Goal: Task Accomplishment & Management: Complete application form

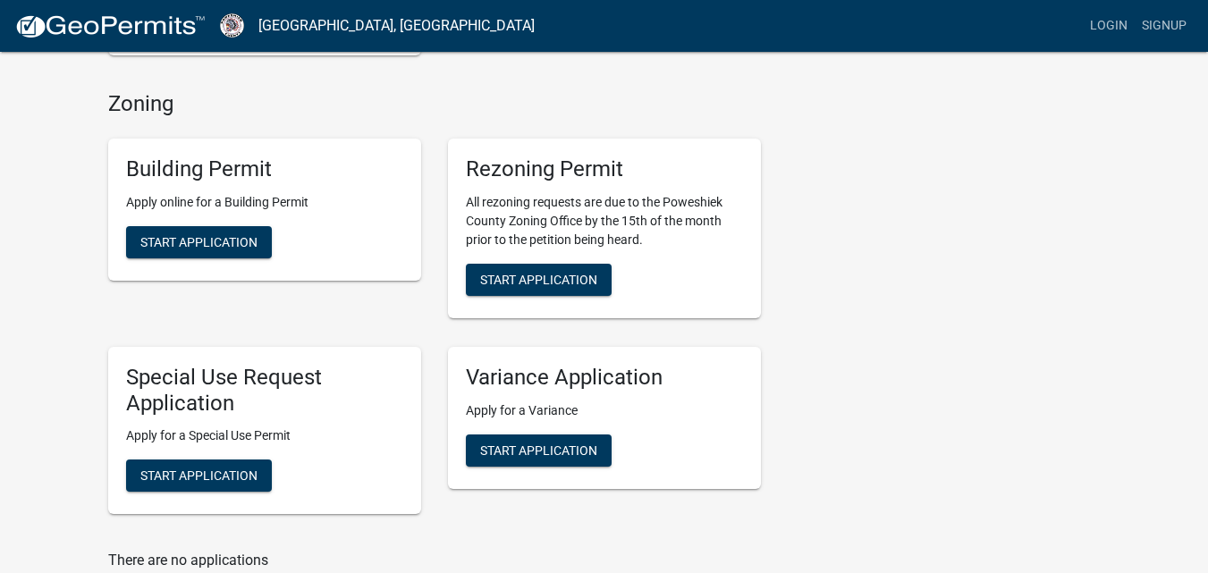
scroll to position [536, 0]
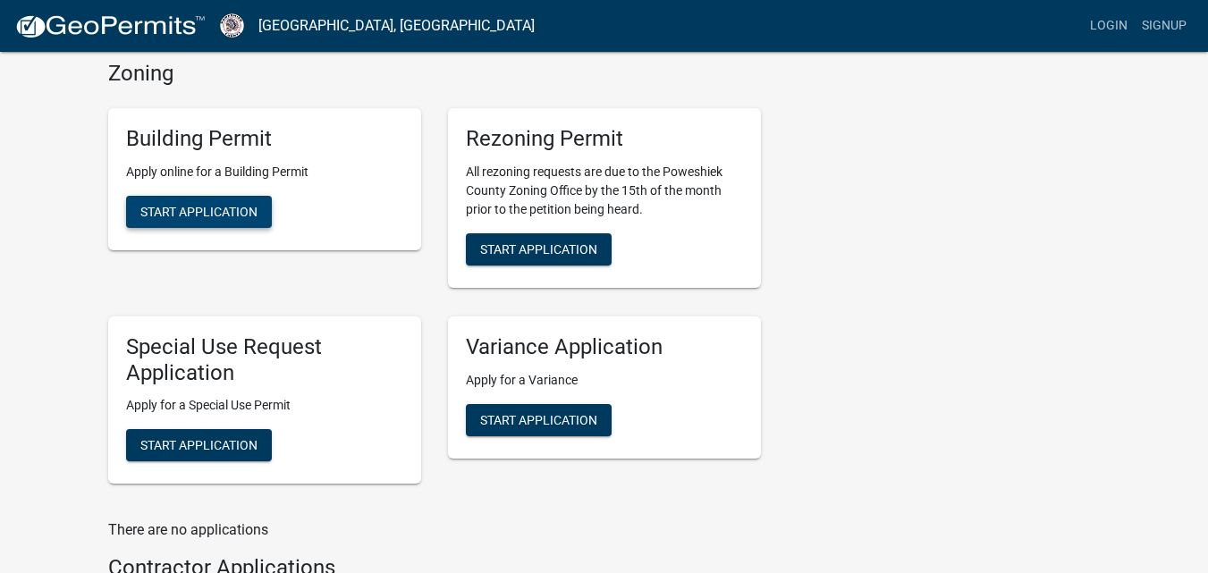
click at [182, 215] on span "Start Application" at bounding box center [198, 211] width 117 height 14
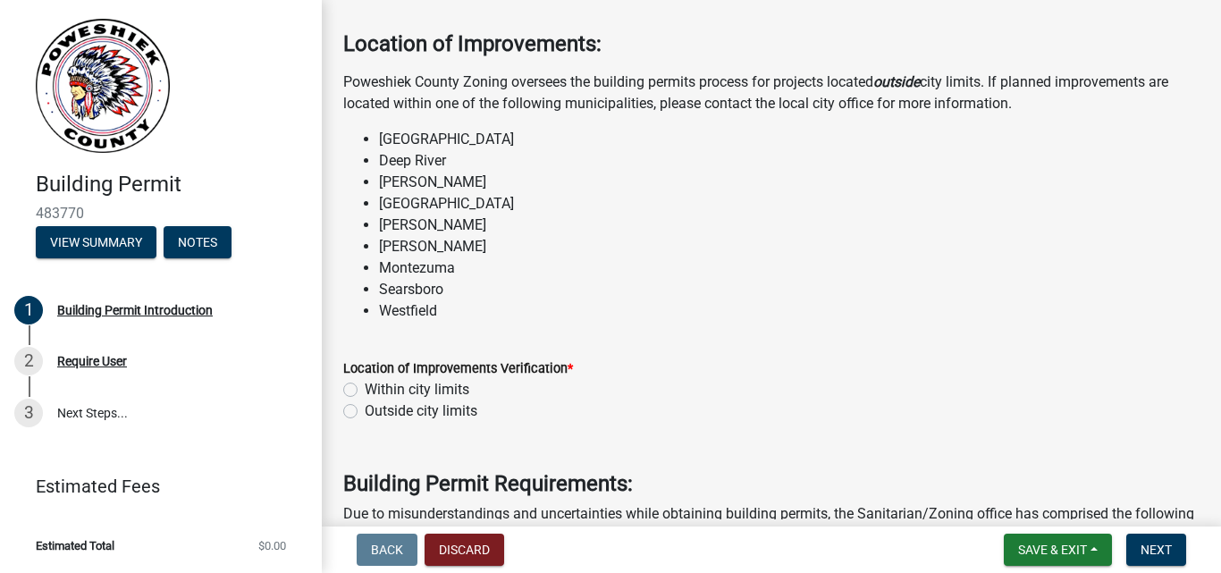
scroll to position [89, 0]
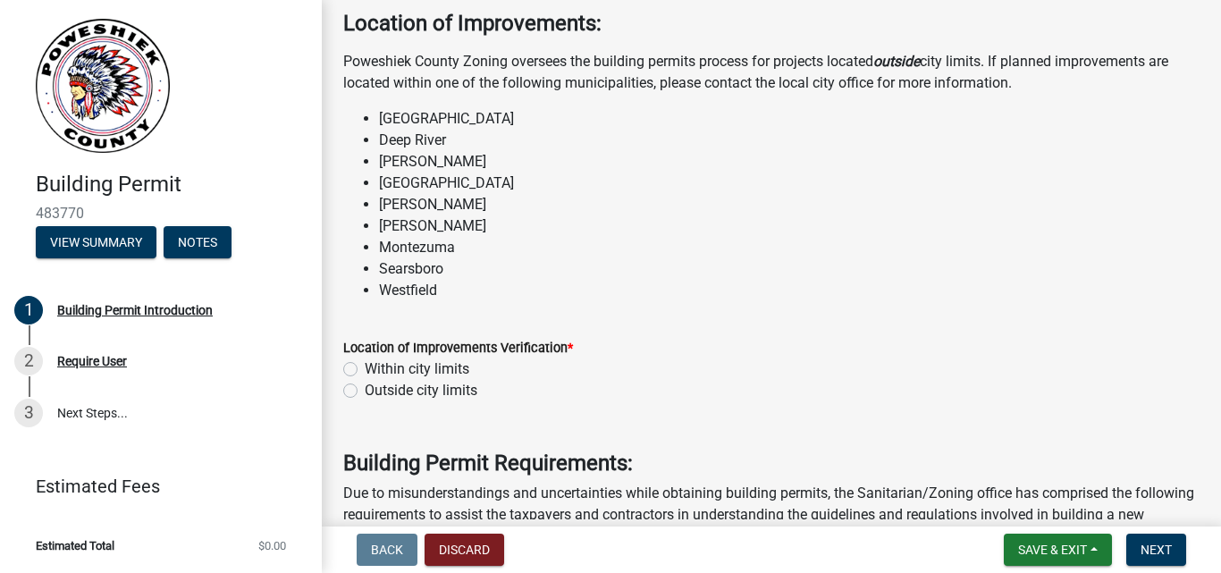
click at [365, 392] on label "Outside city limits" at bounding box center [421, 390] width 113 height 21
click at [365, 392] on input "Outside city limits" at bounding box center [371, 386] width 12 height 12
radio input "true"
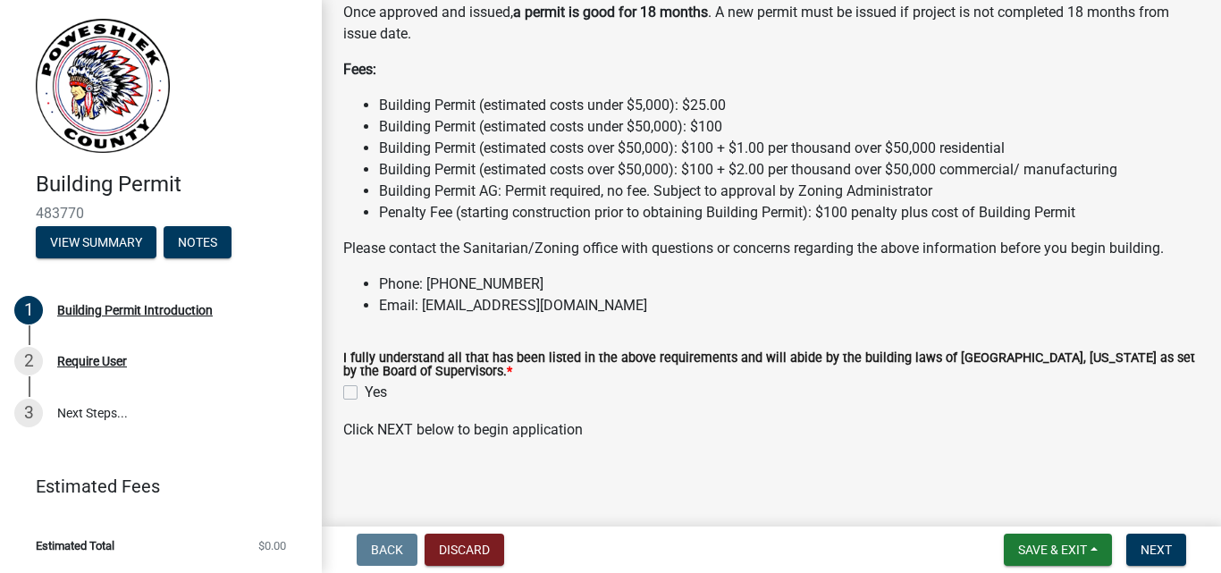
scroll to position [1728, 0]
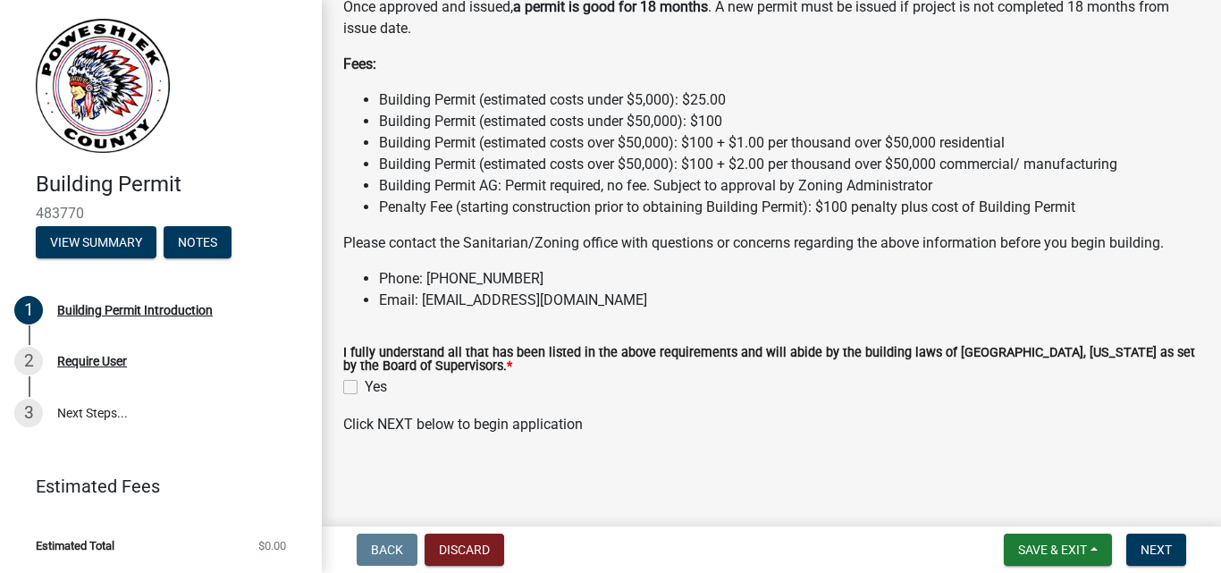
click at [365, 392] on label "Yes" at bounding box center [376, 386] width 22 height 21
click at [365, 388] on input "Yes" at bounding box center [371, 382] width 12 height 12
checkbox input "true"
click at [1153, 554] on span "Next" at bounding box center [1156, 550] width 31 height 14
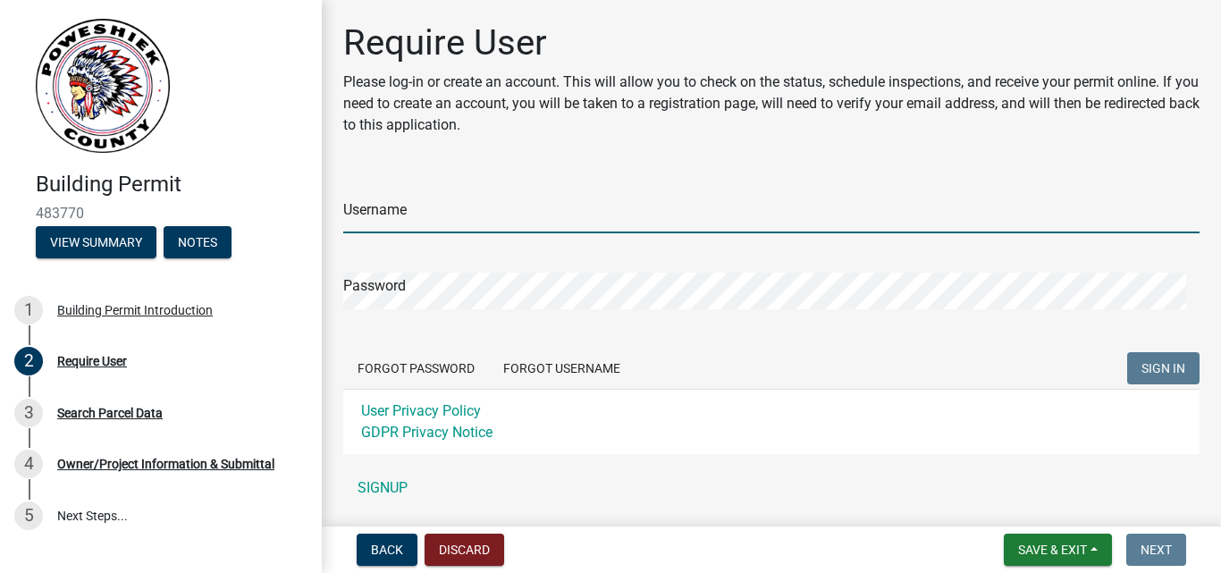
click at [387, 206] on input "Username" at bounding box center [771, 215] width 856 height 37
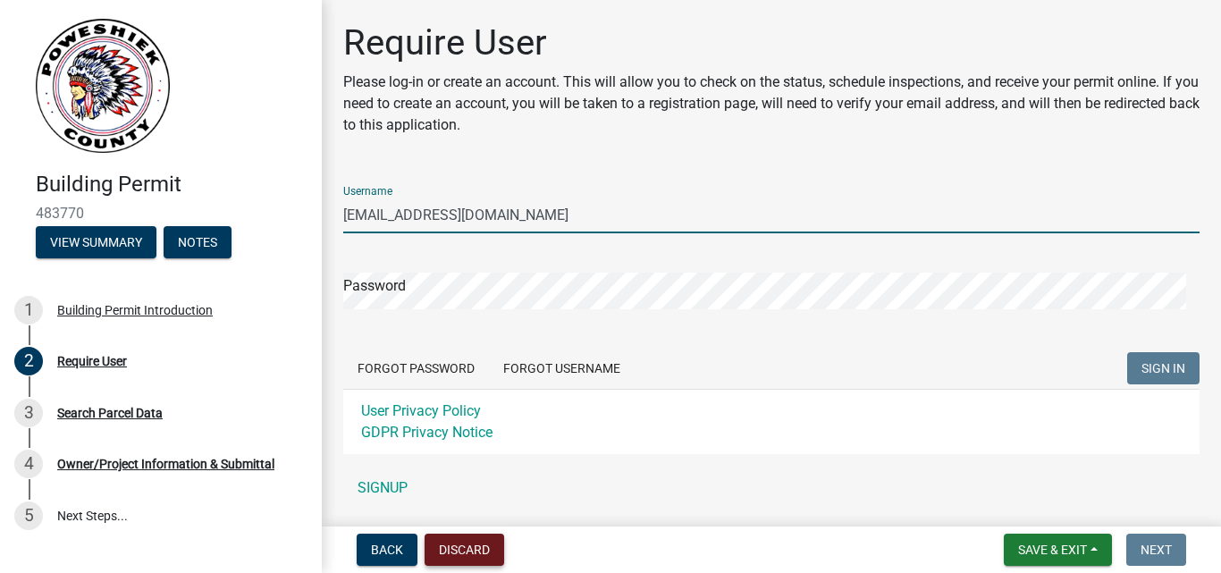
type input "[EMAIL_ADDRESS][DOMAIN_NAME]"
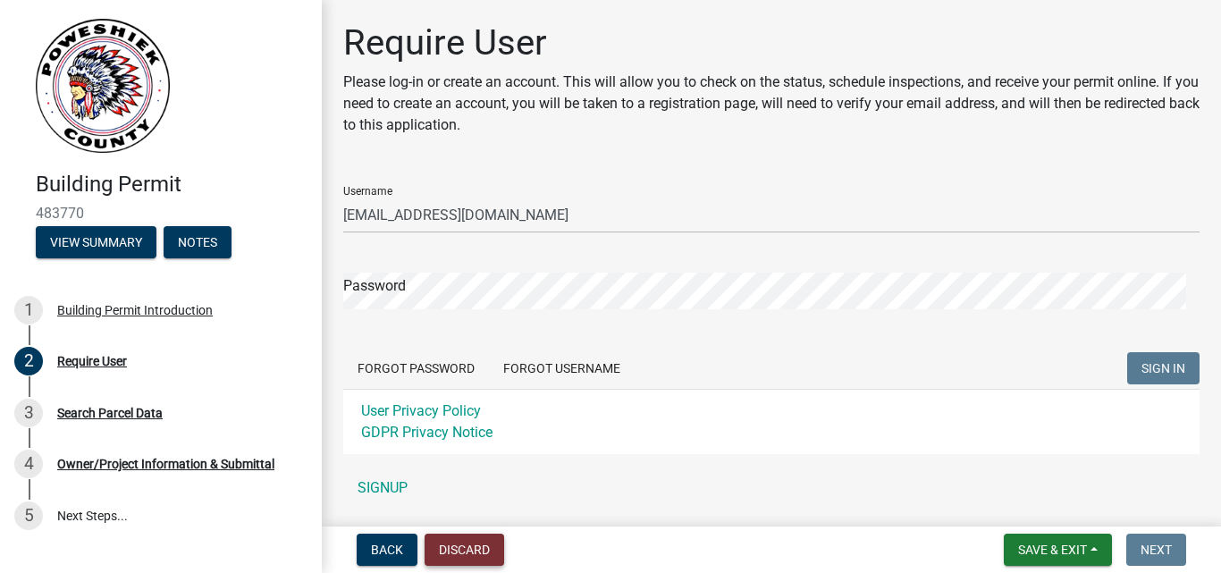
click at [465, 552] on button "Discard" at bounding box center [465, 550] width 80 height 32
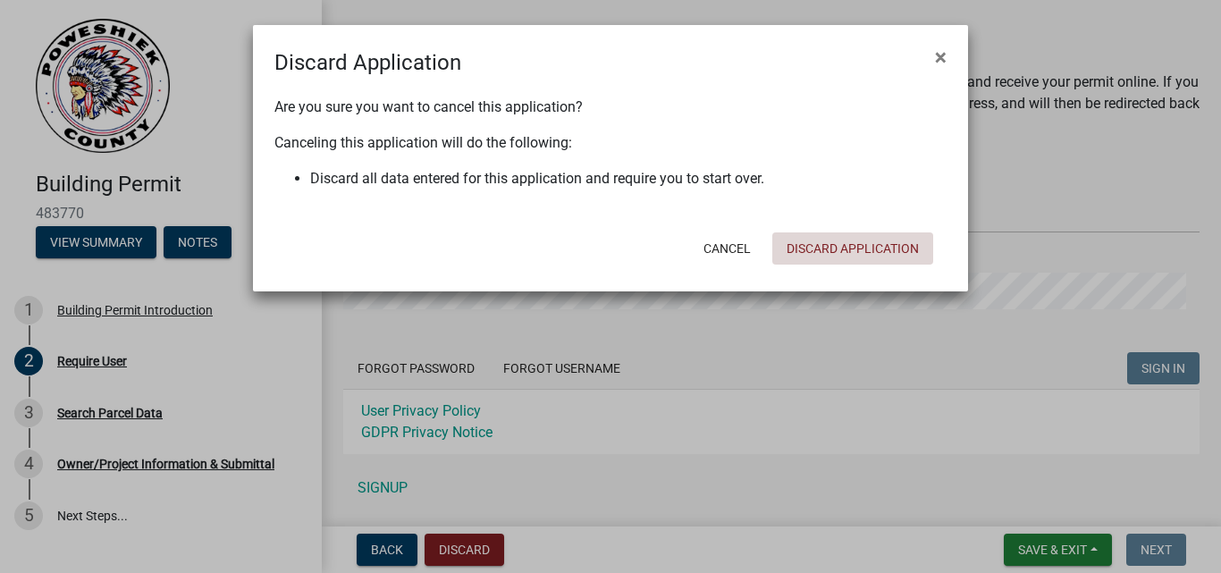
click at [870, 249] on button "Discard Application" at bounding box center [852, 248] width 161 height 32
